Goal: Task Accomplishment & Management: Manage account settings

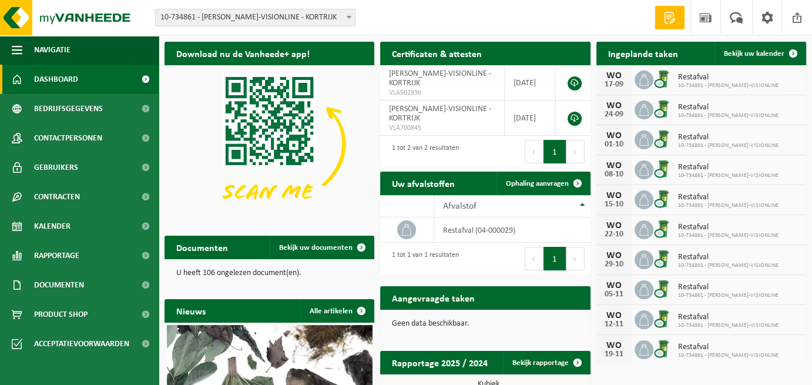
drag, startPoint x: 619, startPoint y: 78, endPoint x: 719, endPoint y: 77, distance: 100.5
click at [619, 78] on div "WO" at bounding box center [614, 75] width 24 height 9
click at [724, 77] on span "Restafval" at bounding box center [728, 77] width 101 height 9
click at [779, 52] on span "Bekijk uw kalender" at bounding box center [754, 54] width 61 height 8
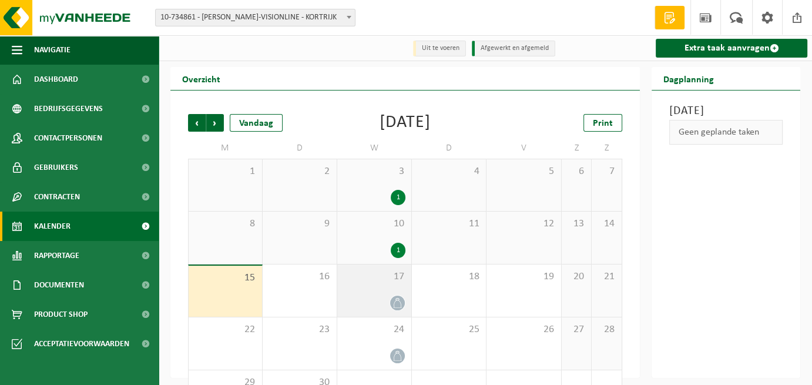
click at [400, 302] on icon at bounding box center [398, 303] width 8 height 10
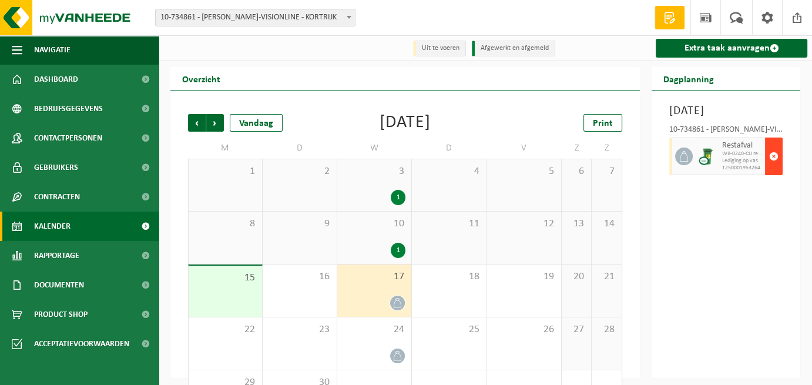
click at [774, 168] on span "button" at bounding box center [773, 157] width 9 height 24
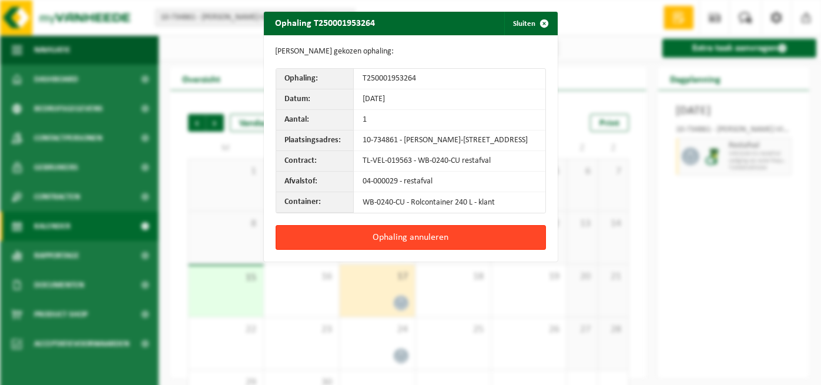
click at [403, 244] on button "Ophaling annuleren" at bounding box center [411, 237] width 270 height 25
